Goal: Navigation & Orientation: Understand site structure

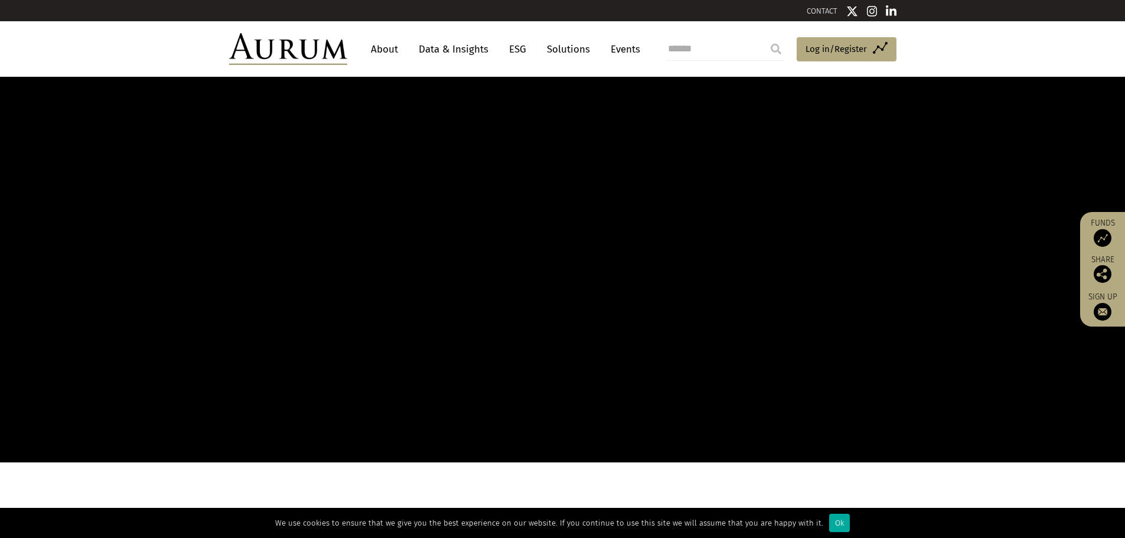
click at [376, 43] on link "About" at bounding box center [384, 49] width 39 height 22
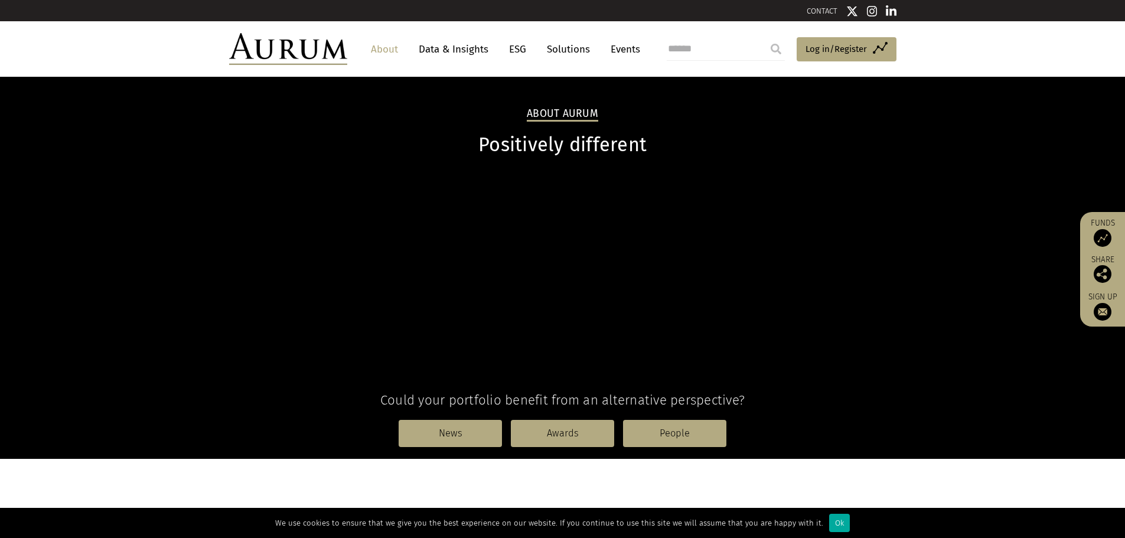
click at [550, 49] on link "Solutions" at bounding box center [568, 49] width 55 height 22
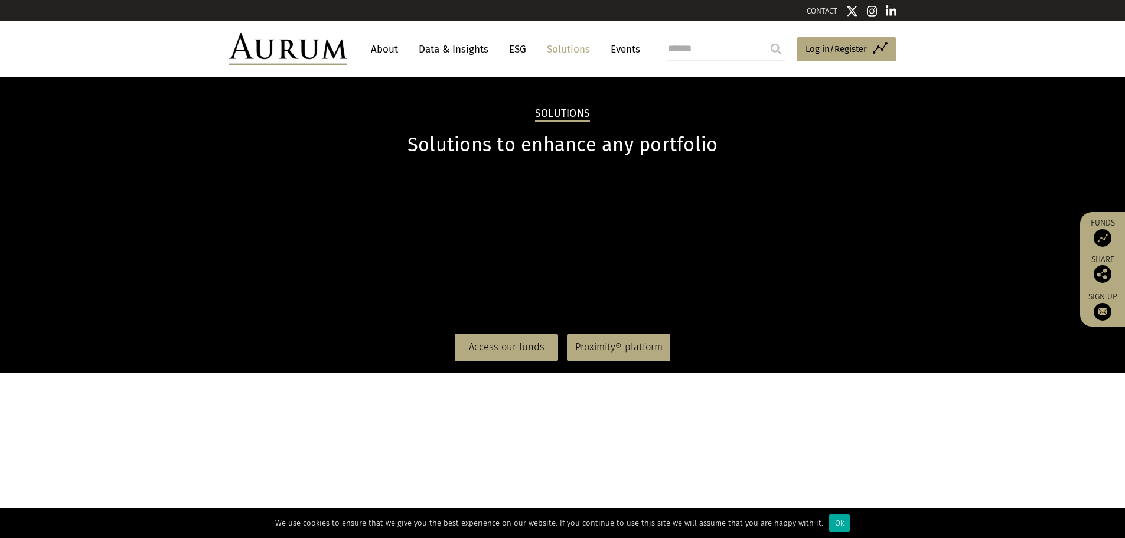
click at [630, 51] on link "Events" at bounding box center [622, 49] width 35 height 22
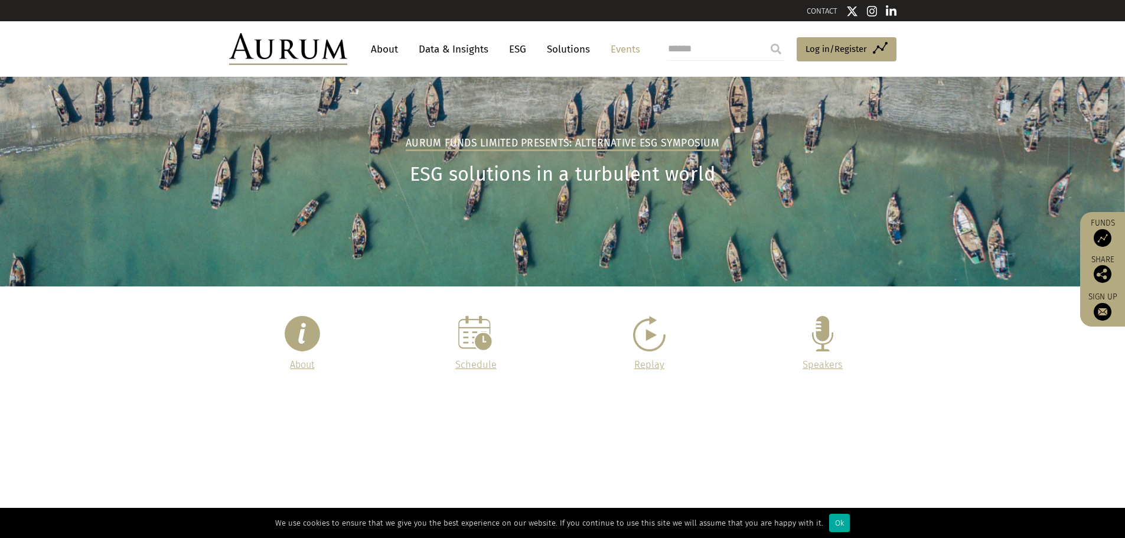
click at [394, 51] on link "About" at bounding box center [384, 49] width 39 height 22
